Goal: Task Accomplishment & Management: Use online tool/utility

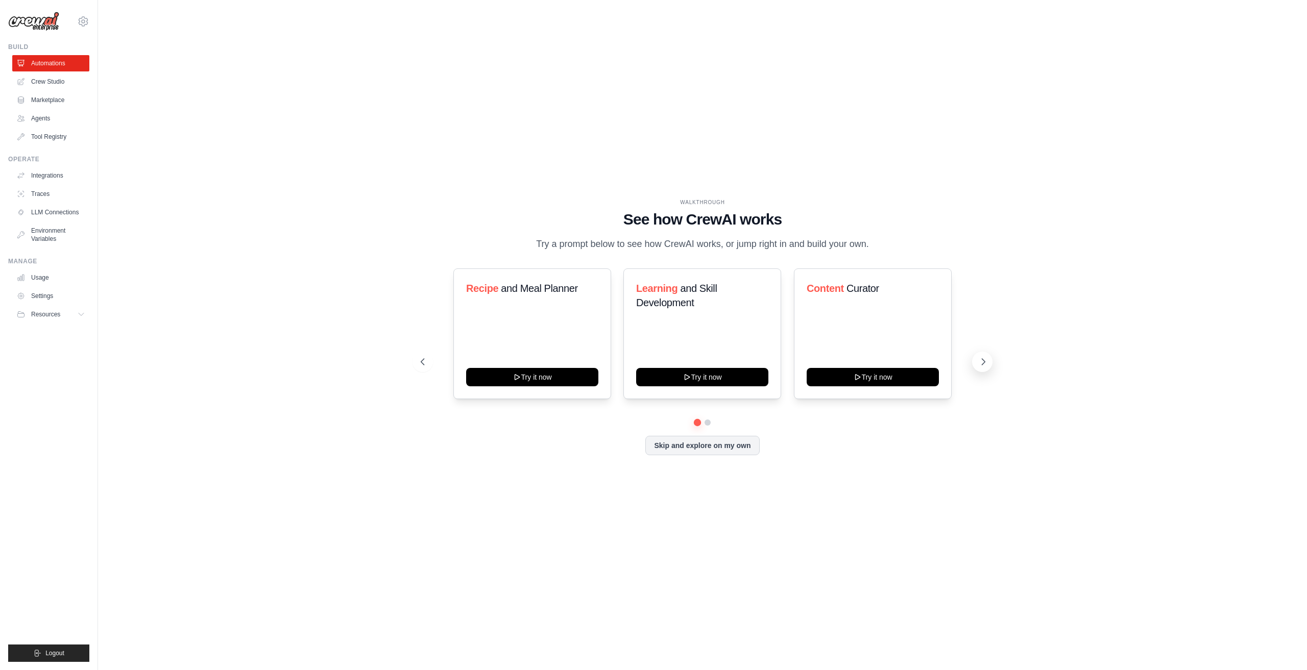
click at [981, 359] on icon at bounding box center [983, 362] width 10 height 10
click at [854, 306] on h3 "Automate social media posting" at bounding box center [873, 295] width 132 height 29
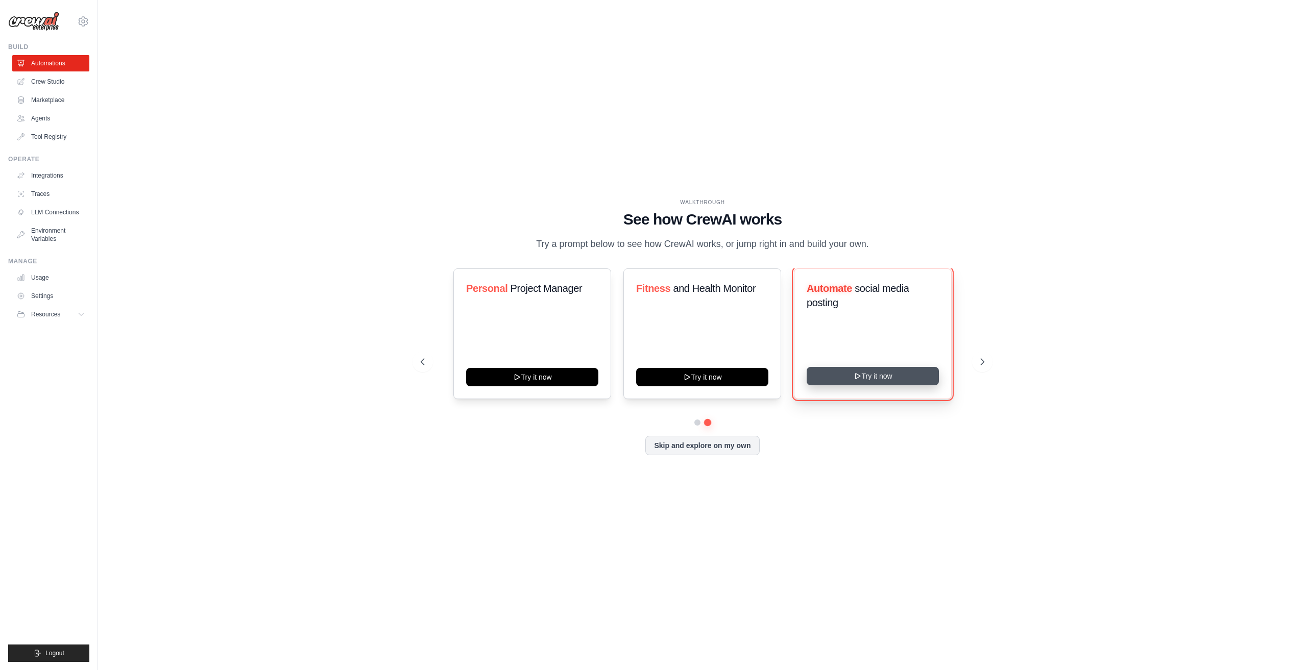
click at [850, 374] on button "Try it now" at bounding box center [873, 376] width 132 height 18
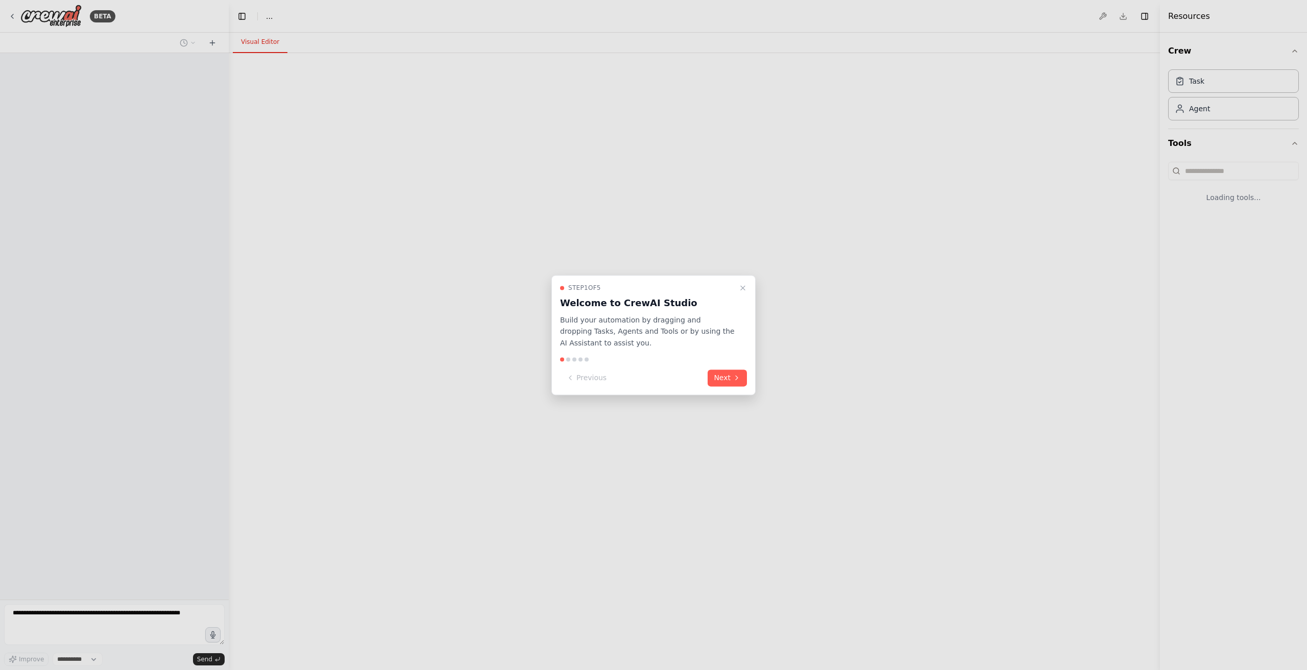
select select "****"
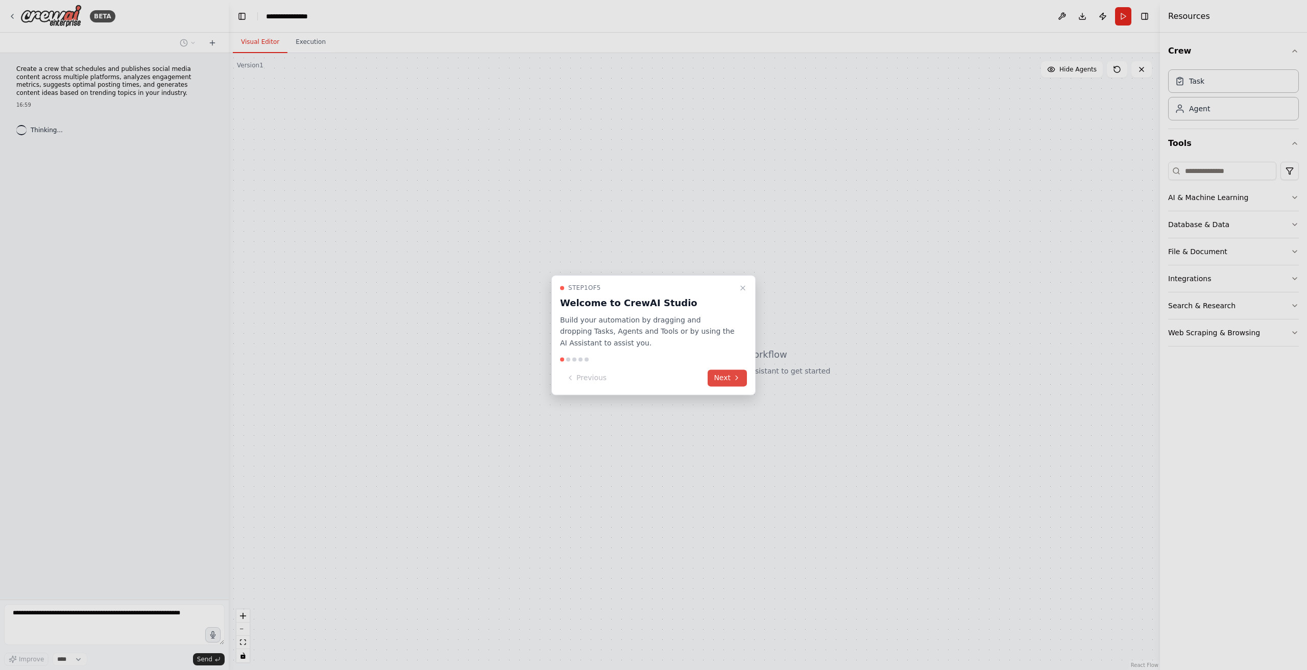
click at [710, 381] on button "Next" at bounding box center [727, 378] width 39 height 17
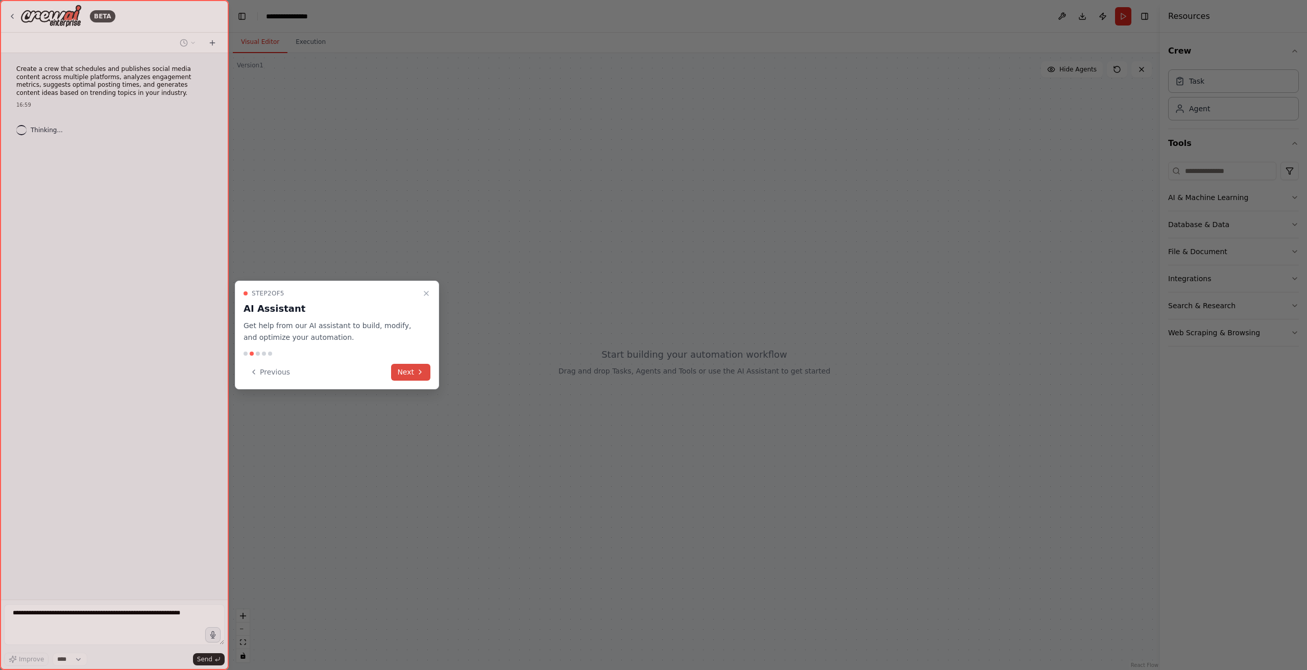
click at [412, 376] on button "Next" at bounding box center [410, 372] width 39 height 17
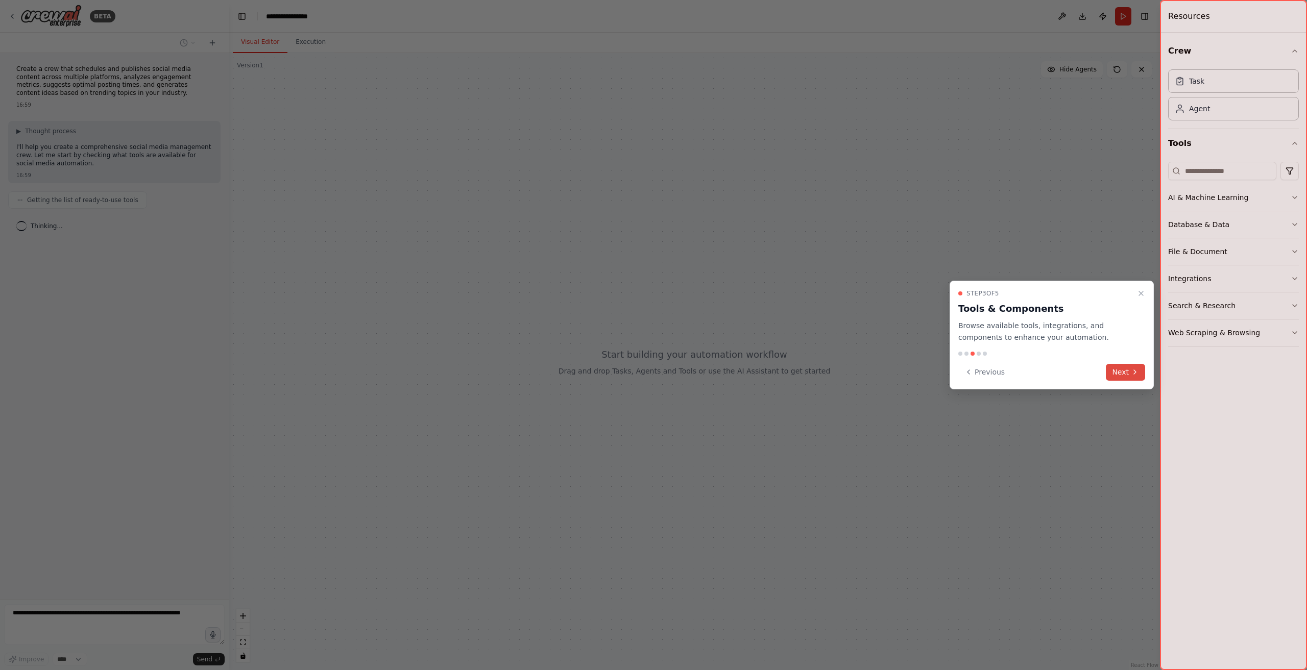
click at [1136, 372] on icon at bounding box center [1135, 372] width 8 height 8
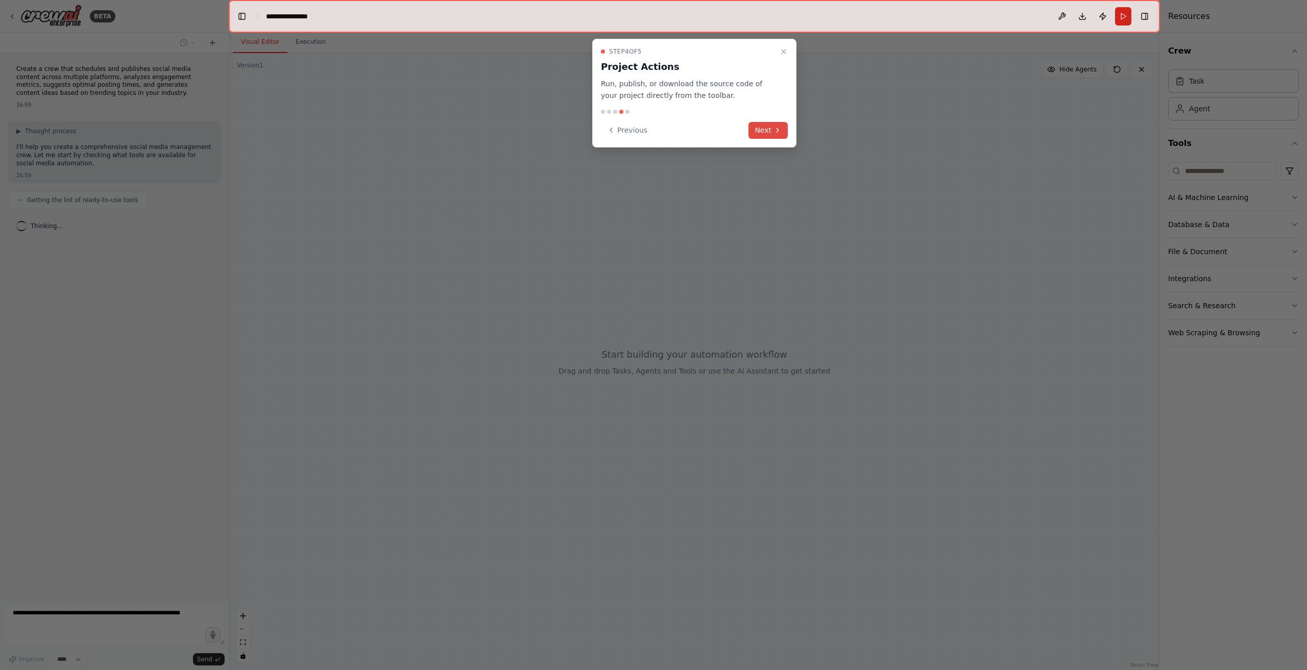
click at [774, 124] on button "Next" at bounding box center [768, 130] width 39 height 17
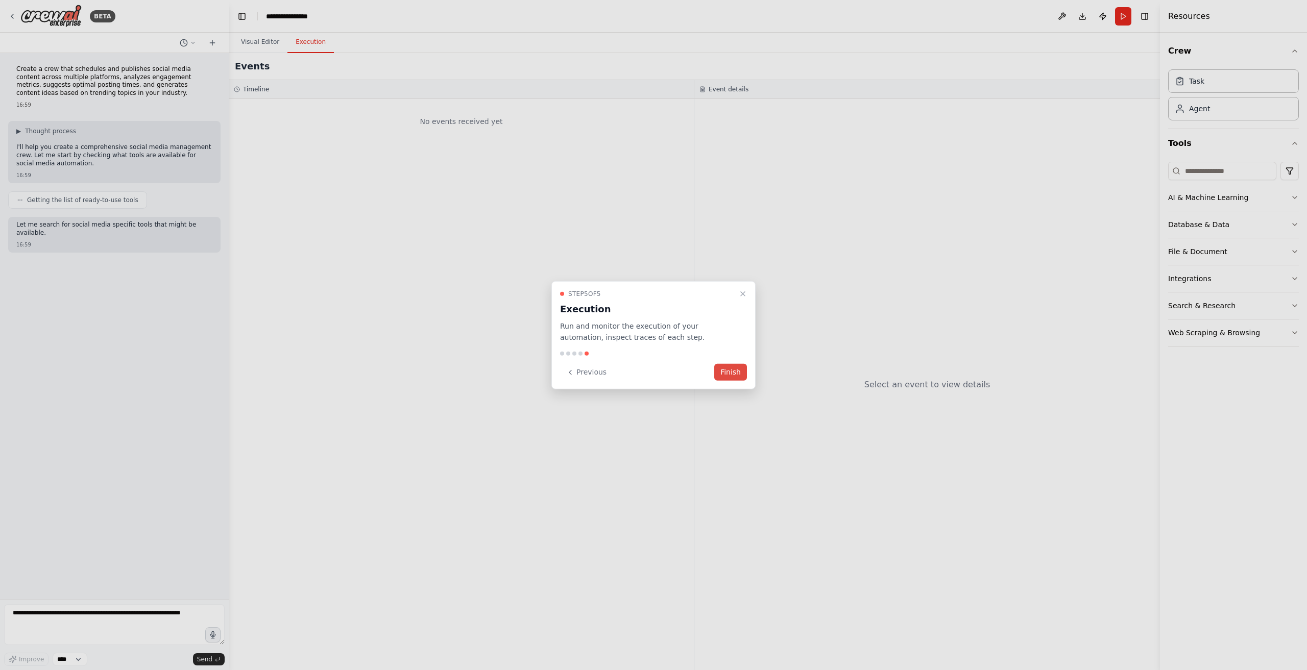
click at [724, 373] on button "Finish" at bounding box center [730, 372] width 33 height 17
